Goal: Task Accomplishment & Management: Use online tool/utility

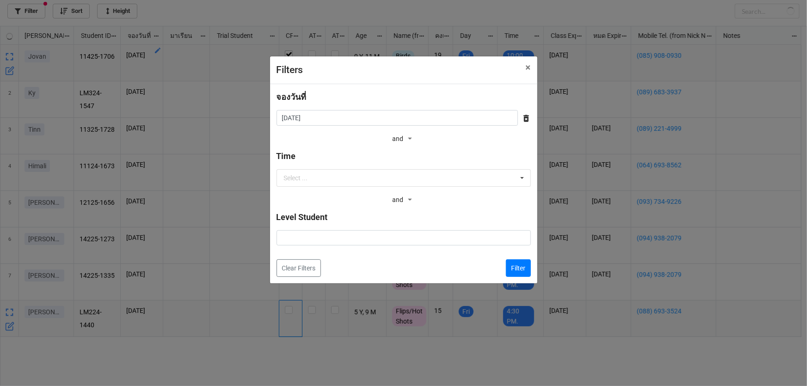
checkbox input "false"
checkbox input "true"
checkbox input "false"
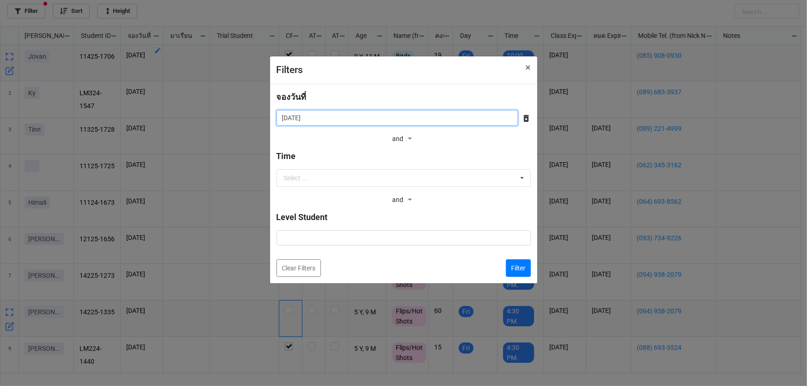
scroll to position [355, 802]
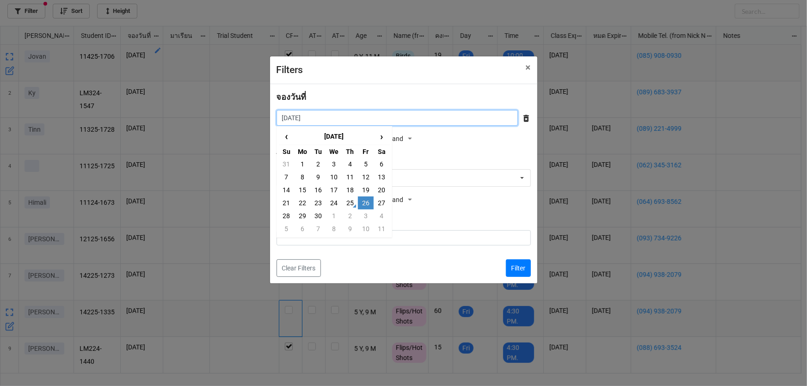
click at [359, 119] on input "26/9/2025" at bounding box center [397, 118] width 241 height 16
drag, startPoint x: 365, startPoint y: 185, endPoint x: 381, endPoint y: 197, distance: 19.3
click at [365, 186] on td "19" at bounding box center [366, 190] width 16 height 13
type input "19/9/2025"
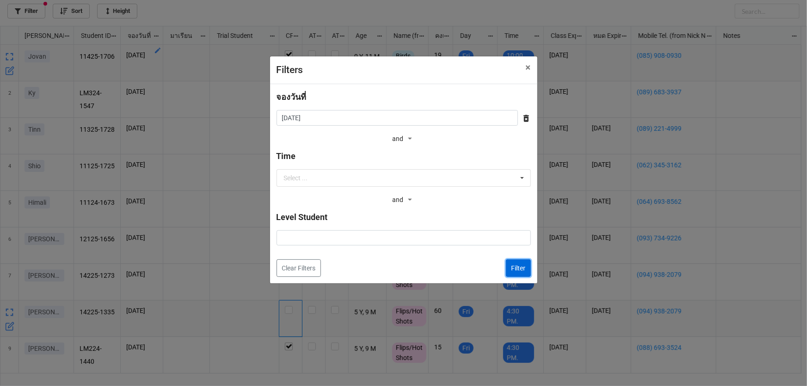
click at [529, 266] on button "Filter" at bounding box center [518, 268] width 25 height 18
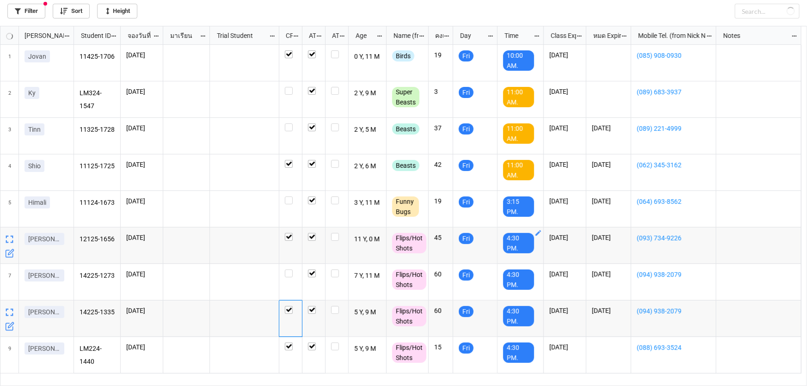
checkbox input "true"
checkbox input "false"
checkbox input "true"
checkbox input "false"
checkbox input "true"
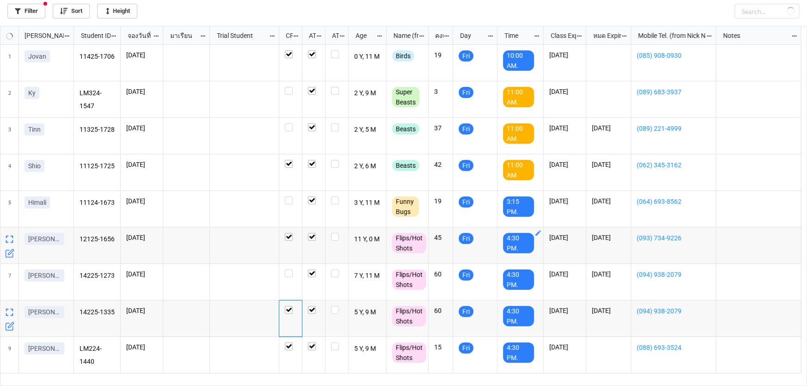
checkbox input "true"
checkbox input "false"
checkbox input "true"
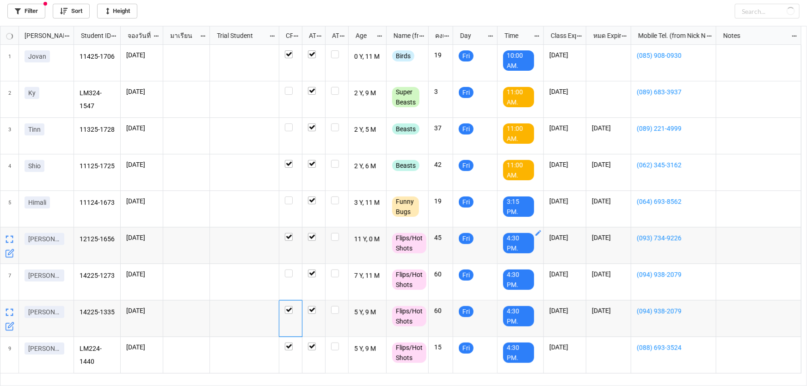
checkbox input "true"
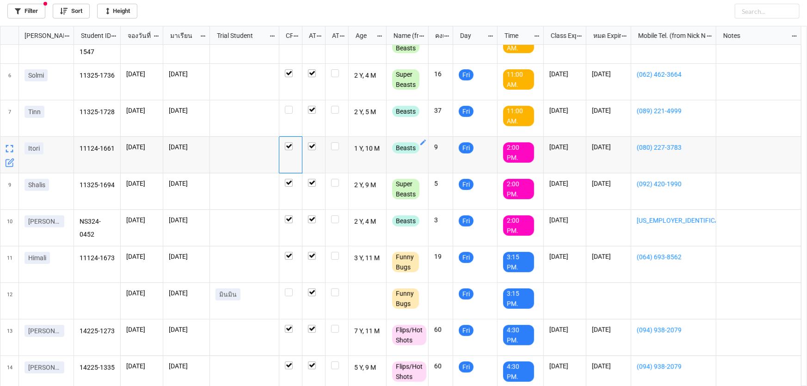
scroll to position [206, 0]
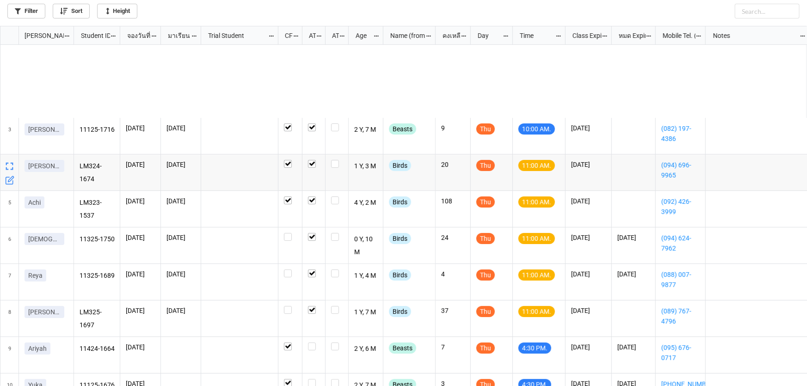
scroll to position [355, 802]
